Goal: Transaction & Acquisition: Purchase product/service

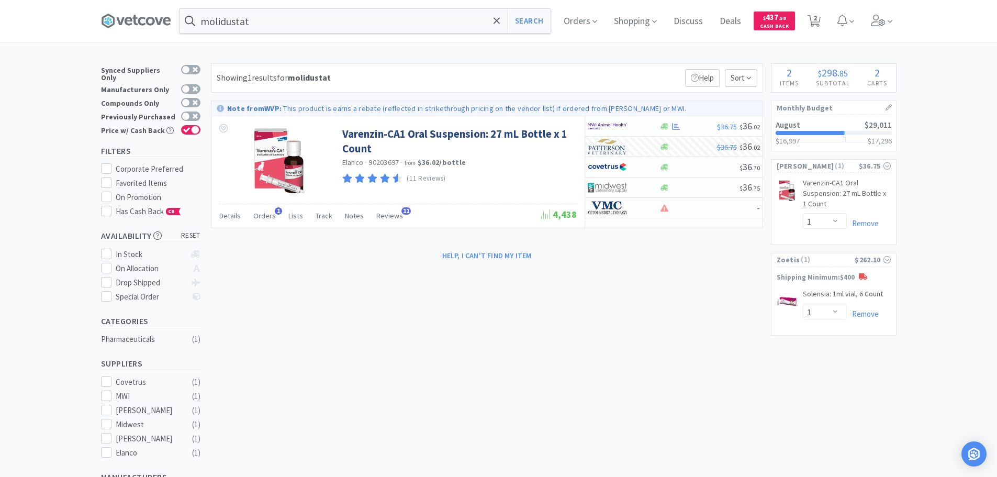
select select "1"
click at [827, 290] on link "Solensia: 1ml vial, 6 Count CB" at bounding box center [843, 296] width 80 height 15
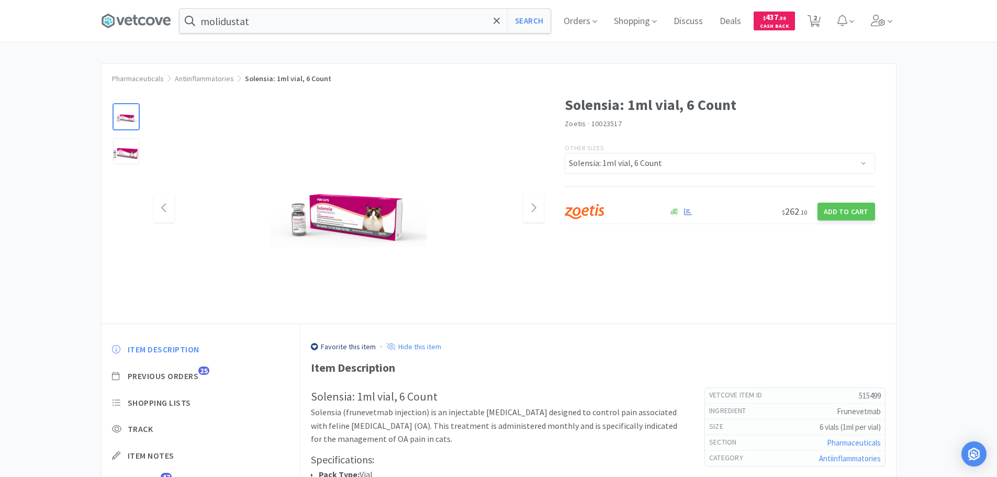
click at [305, 109] on div at bounding box center [349, 208] width 390 height 209
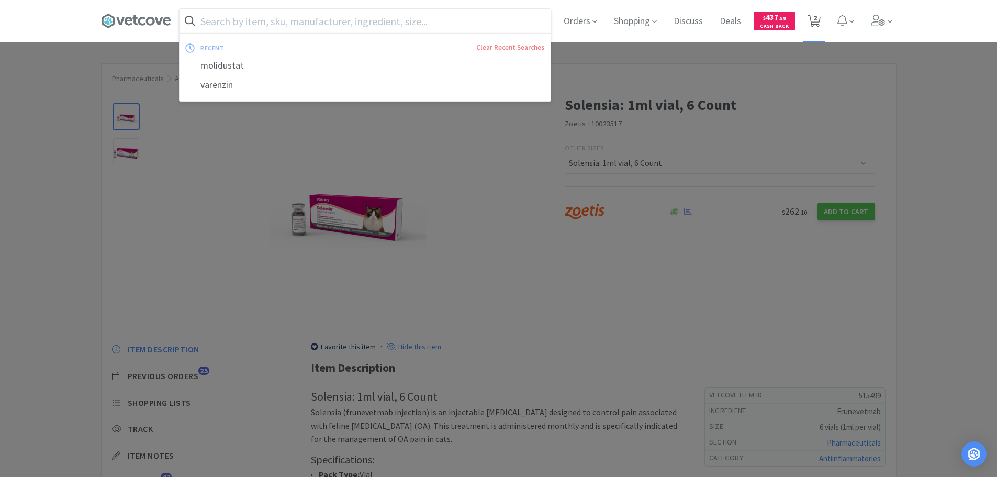
click at [820, 15] on icon at bounding box center [813, 21] width 13 height 12
select select "1"
